Goal: Obtain resource: Download file/media

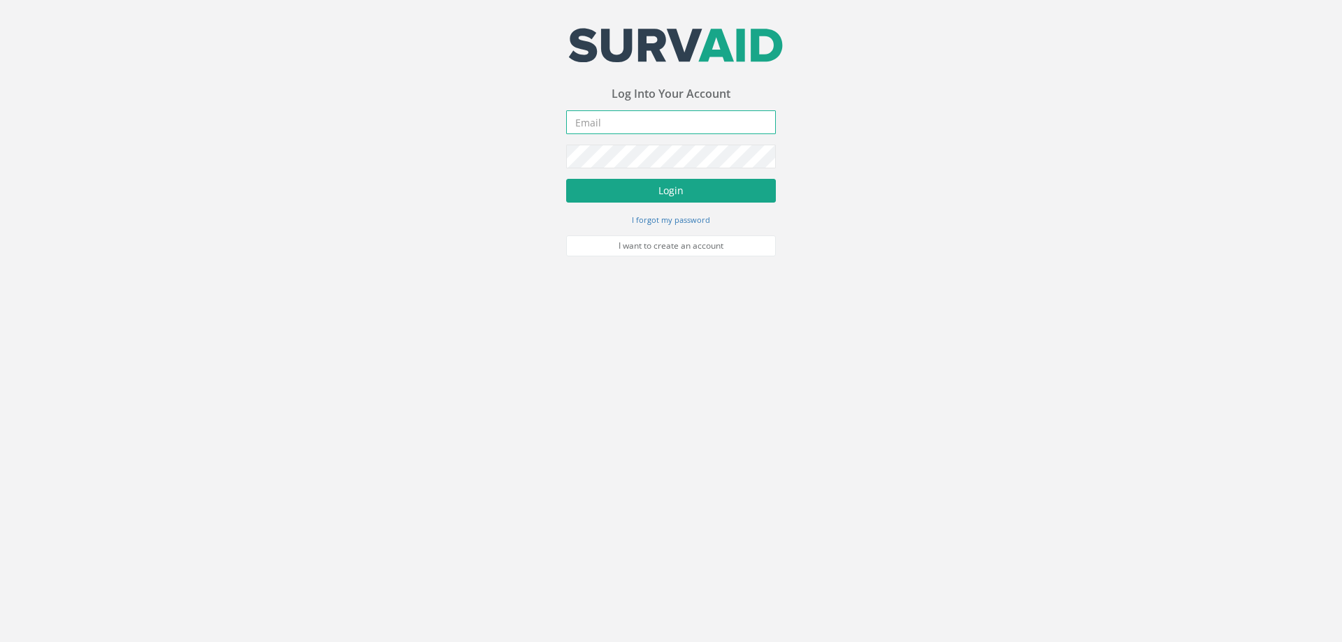
type input "[PERSON_NAME][EMAIL_ADDRESS][PERSON_NAME][DOMAIN_NAME]"
click at [660, 192] on button "Login" at bounding box center [671, 191] width 210 height 24
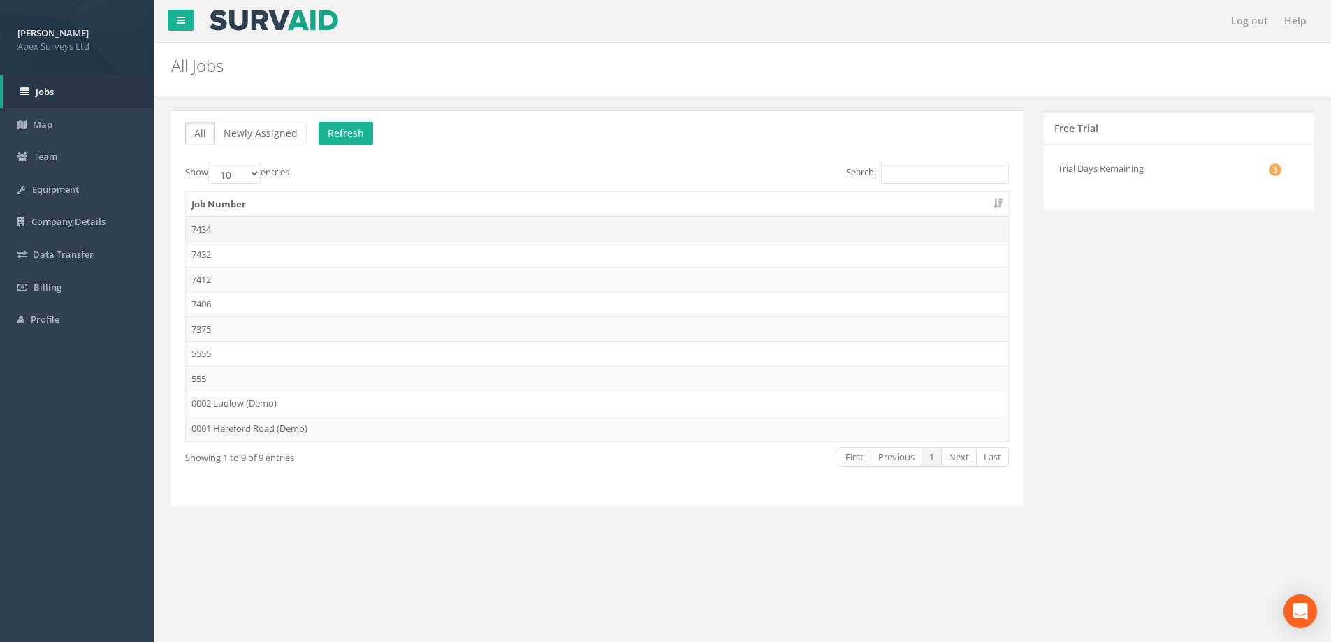
click at [204, 229] on td "7434" at bounding box center [597, 229] width 823 height 25
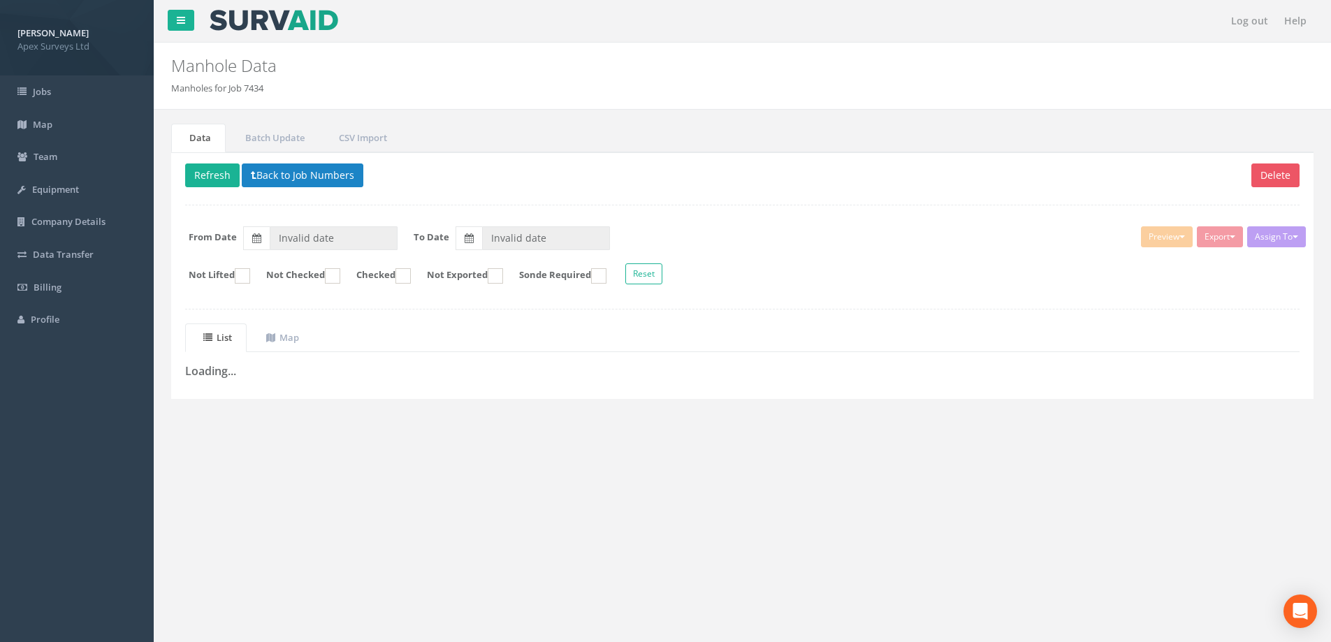
type input "[DATE]"
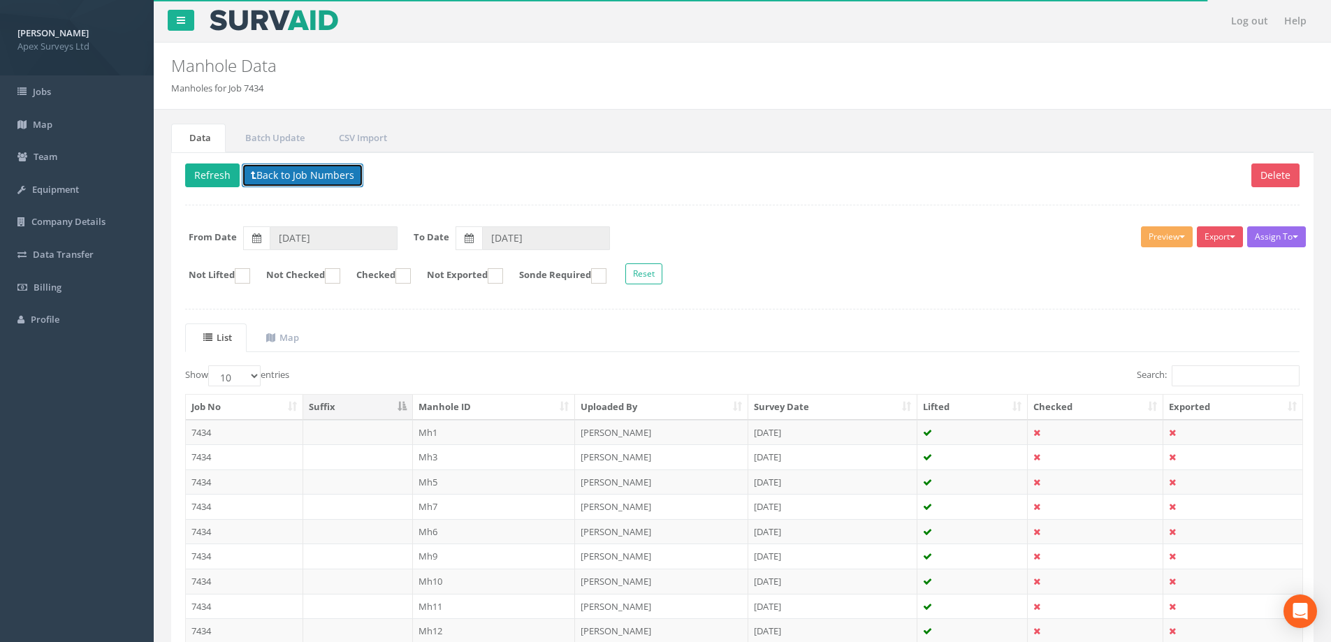
click at [290, 171] on button "Back to Job Numbers" at bounding box center [303, 176] width 122 height 24
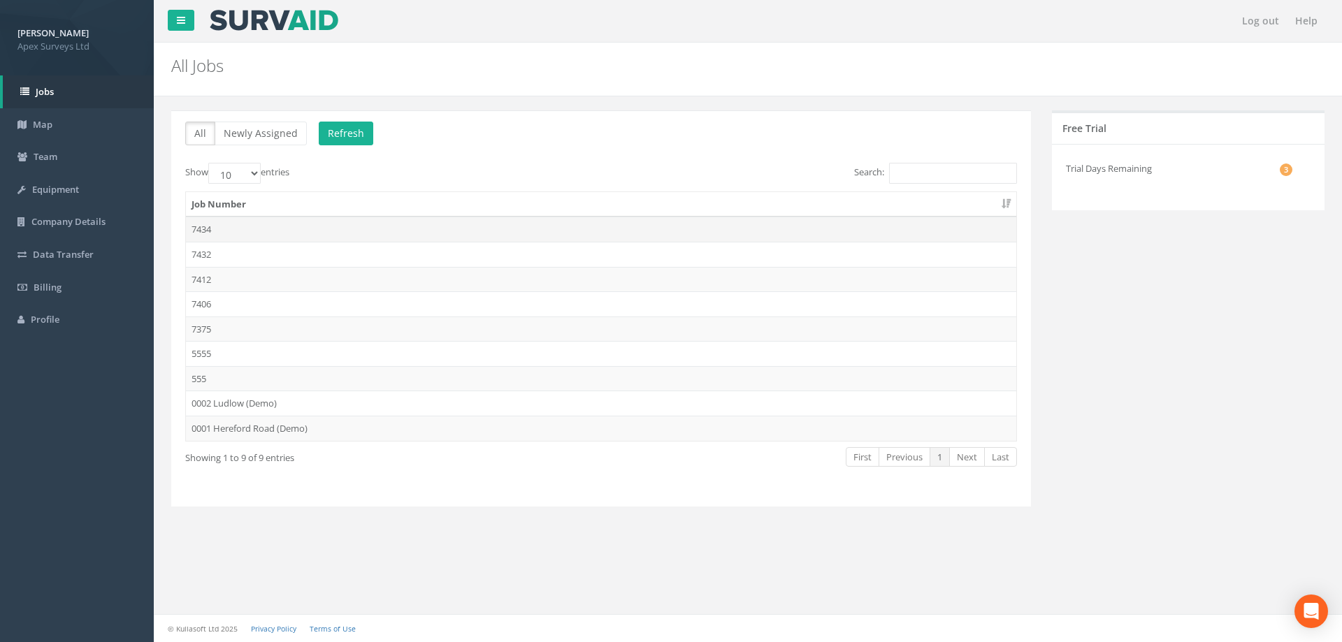
click at [200, 229] on td "7434" at bounding box center [601, 229] width 830 height 25
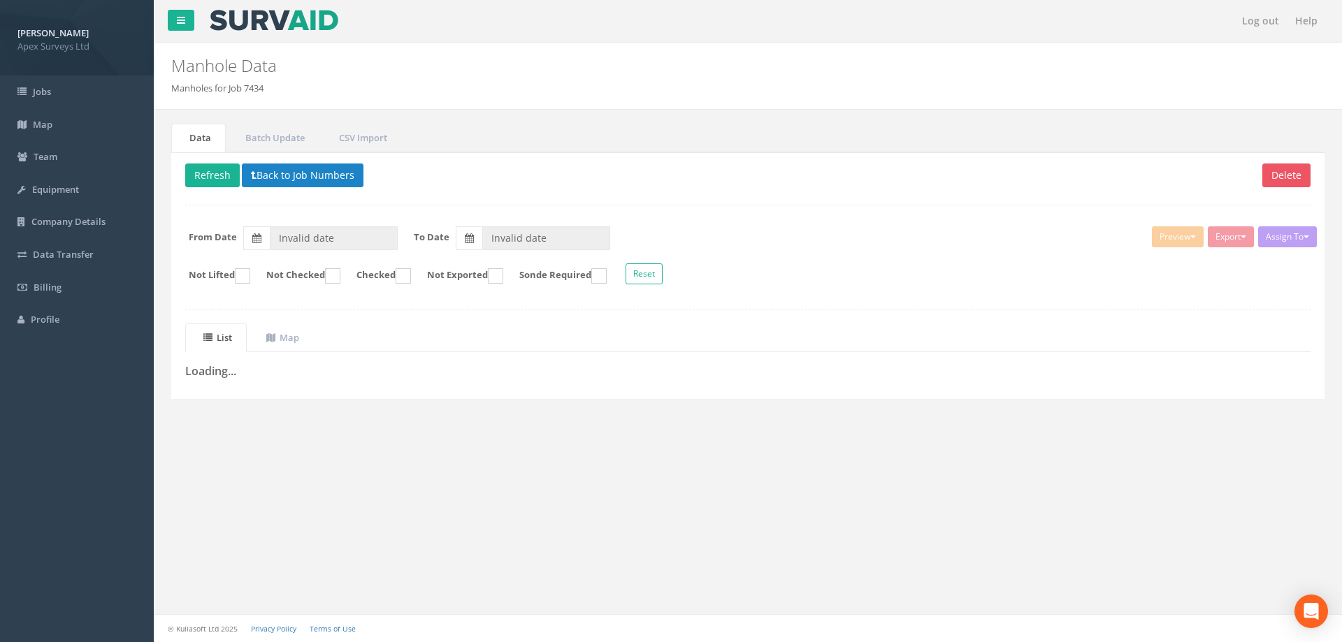
type input "[DATE]"
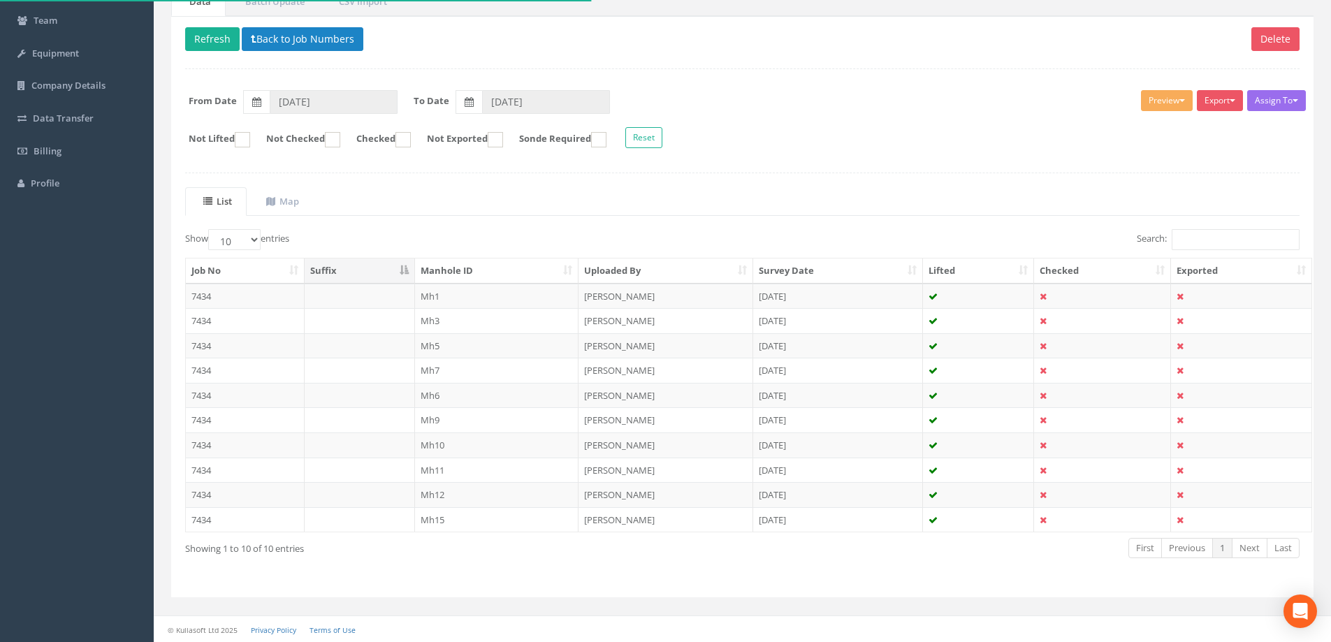
scroll to position [137, 0]
click at [206, 294] on td "7434" at bounding box center [245, 295] width 119 height 25
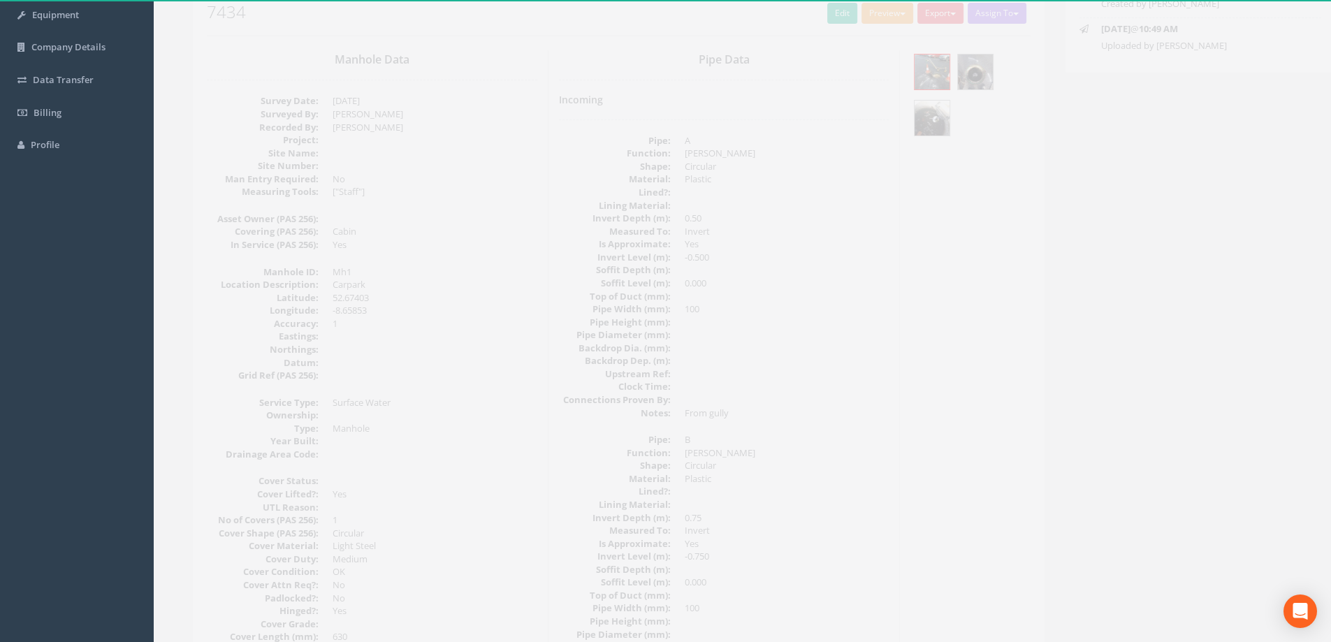
scroll to position [0, 0]
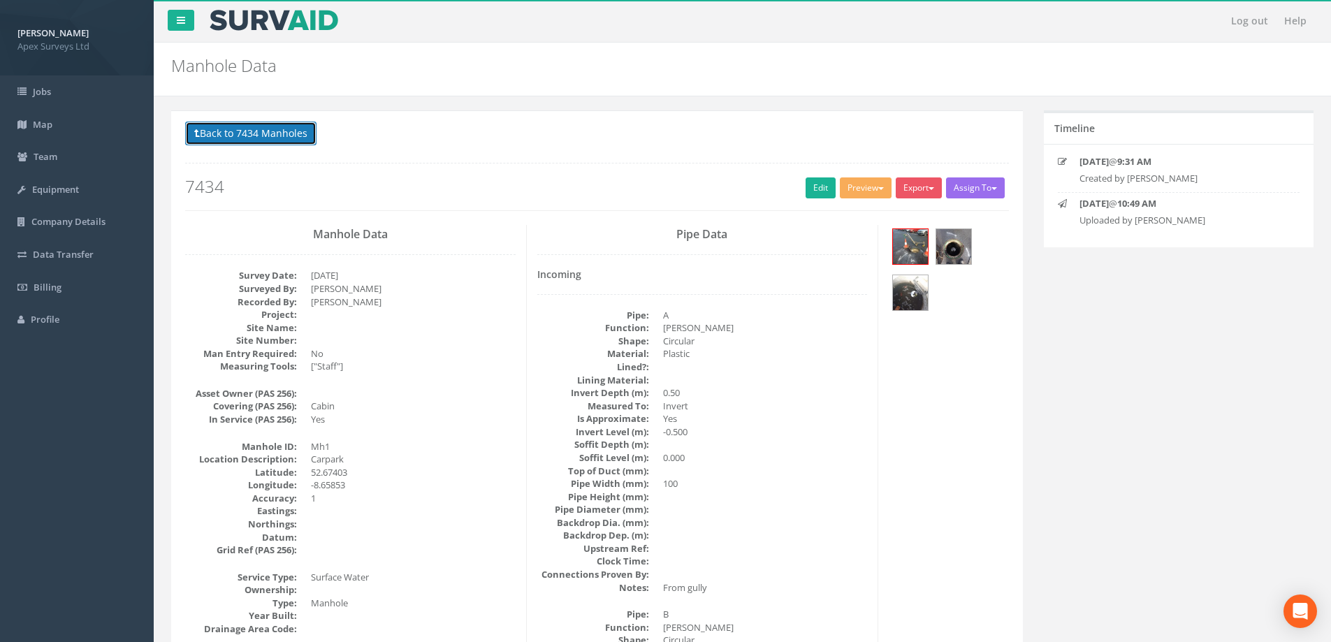
click at [279, 134] on button "Back to 7434 Manholes" at bounding box center [250, 134] width 131 height 24
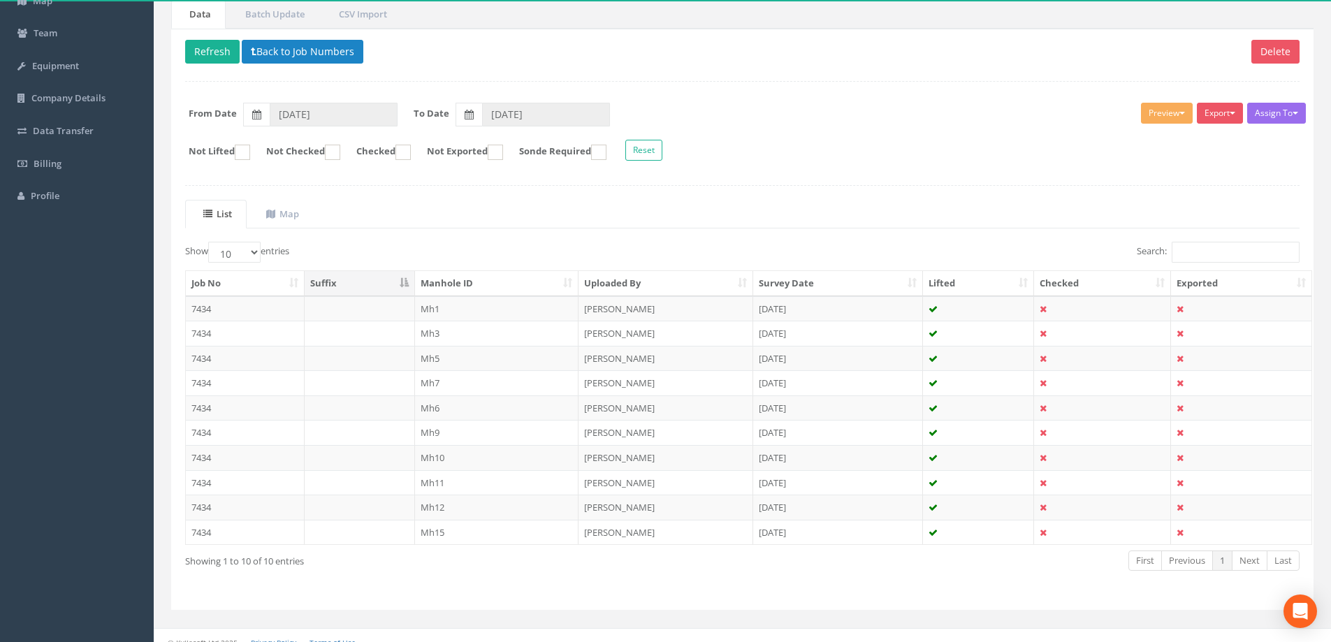
scroll to position [137, 0]
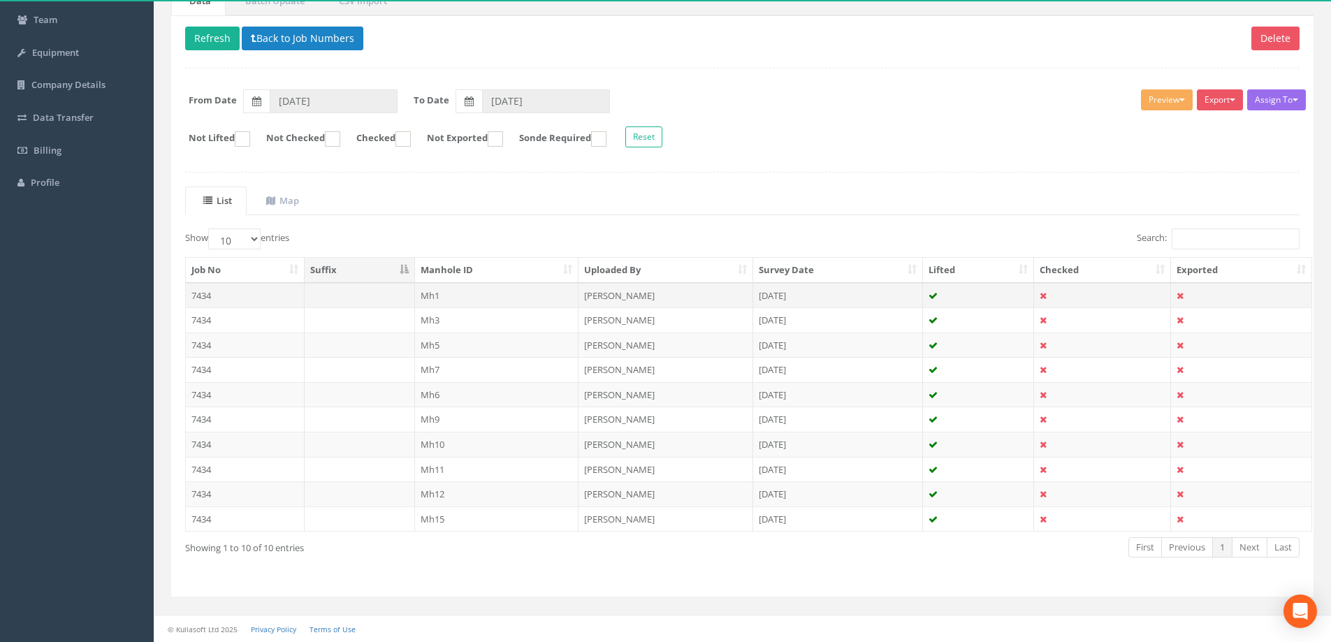
click at [205, 297] on td "7434" at bounding box center [245, 295] width 119 height 25
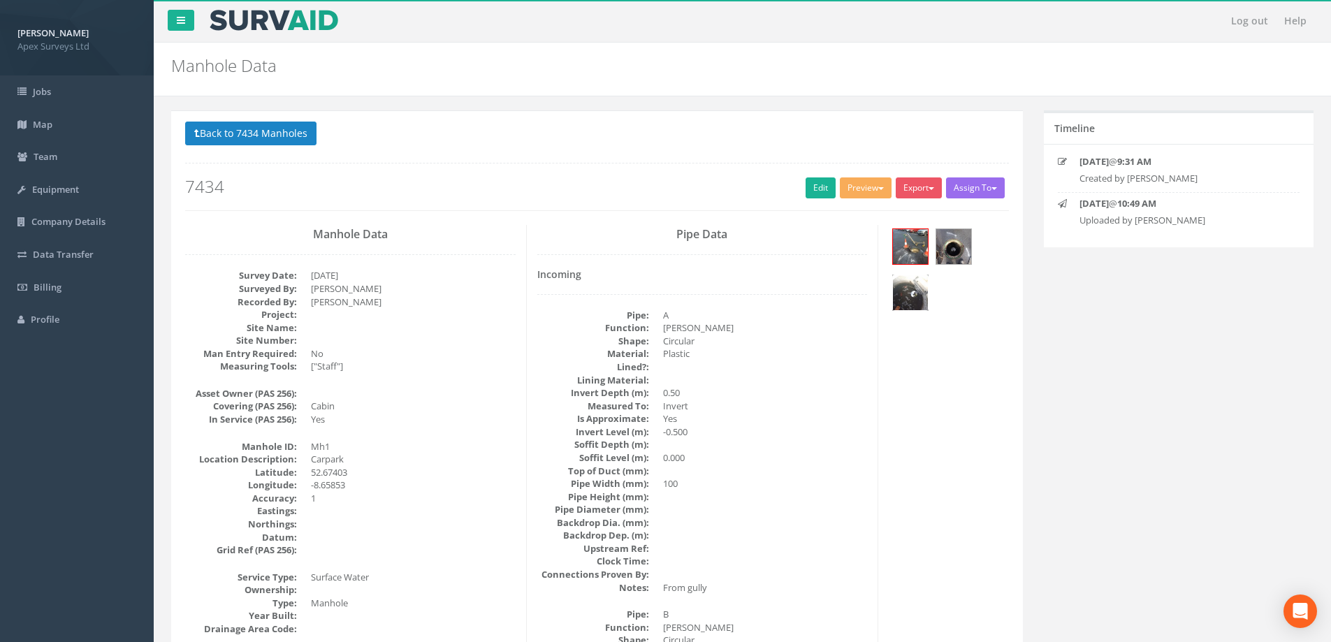
click at [912, 296] on img at bounding box center [910, 292] width 35 height 35
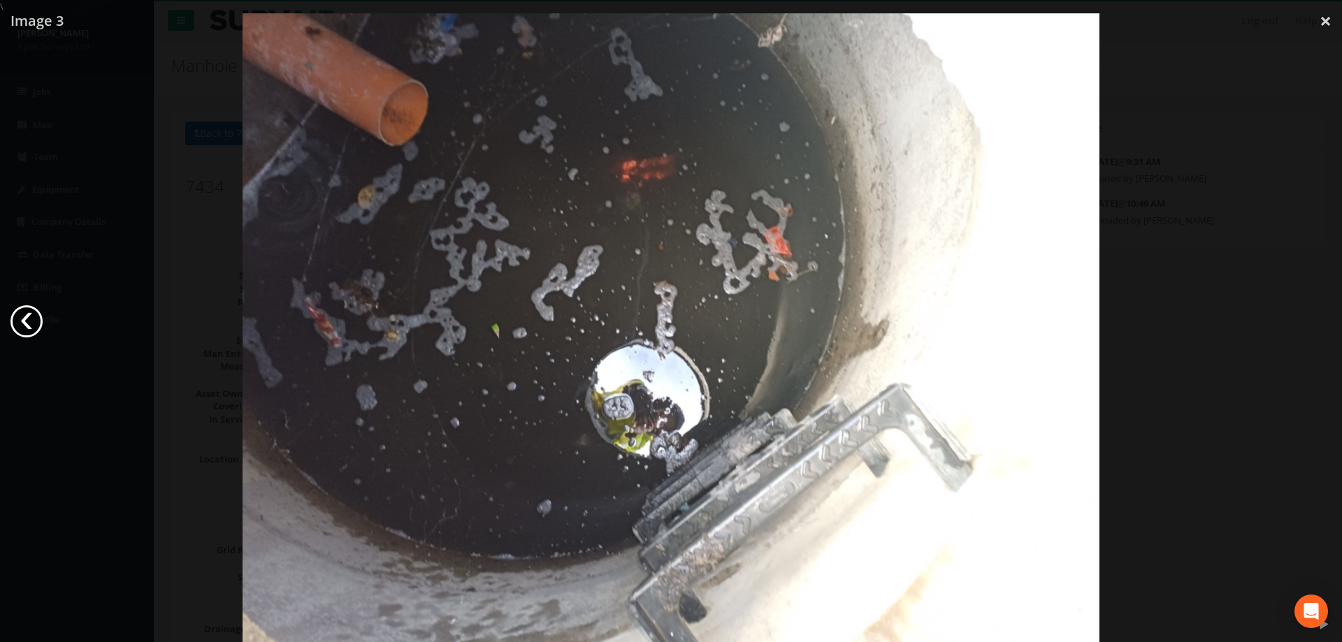
click at [30, 319] on link "‹" at bounding box center [26, 321] width 32 height 32
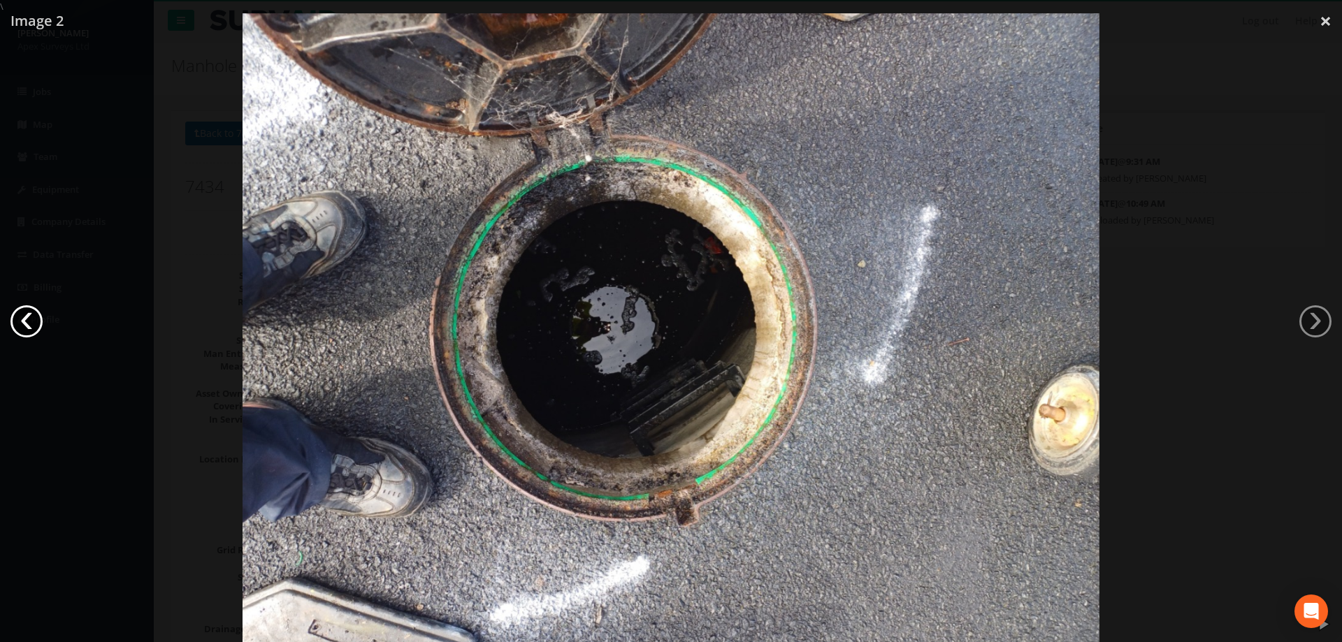
click at [29, 320] on link "‹" at bounding box center [26, 321] width 32 height 32
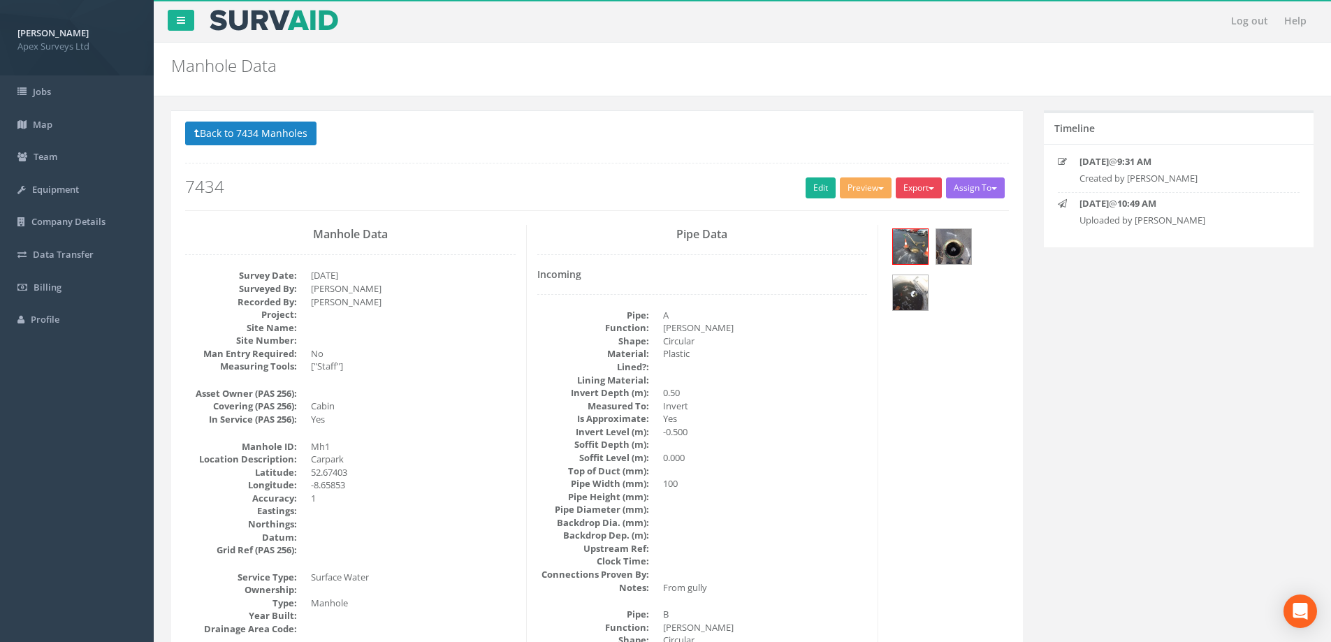
click at [930, 188] on span "button" at bounding box center [932, 188] width 6 height 3
click at [935, 122] on p "Back to 7434 Manholes Back to Map" at bounding box center [597, 135] width 824 height 27
click at [918, 186] on button "Export" at bounding box center [919, 188] width 46 height 21
click at [893, 301] on link "SurvAid Manhole" at bounding box center [890, 301] width 106 height 22
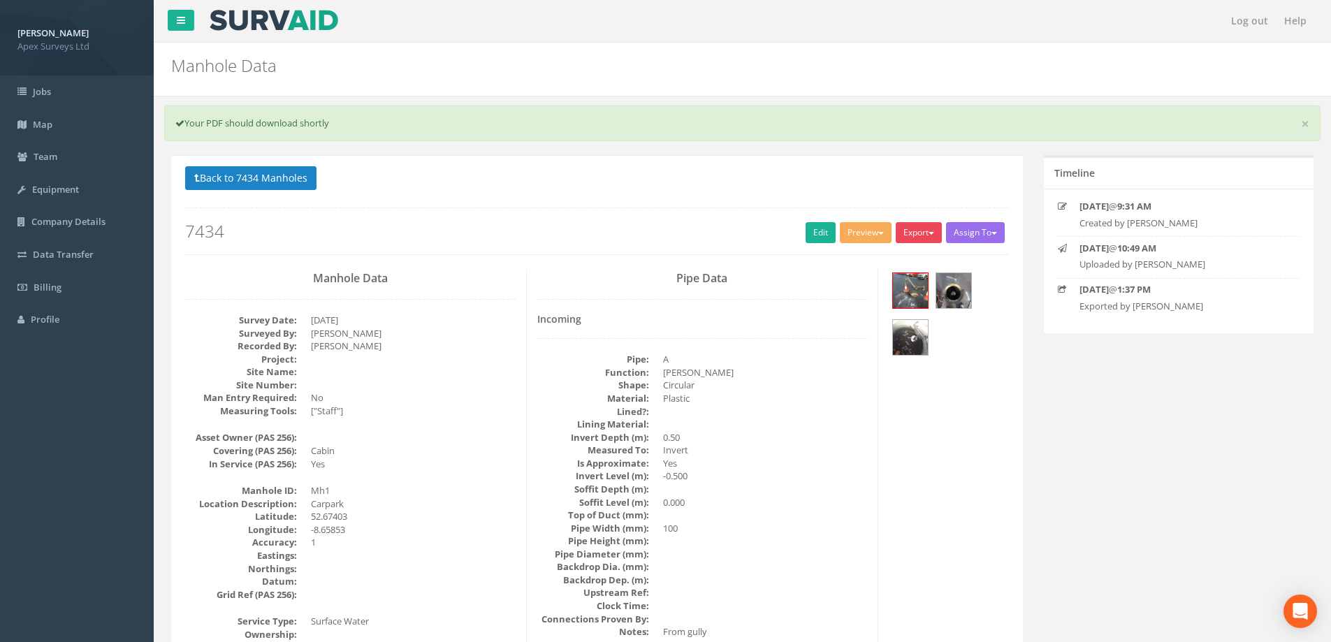
click at [931, 232] on span "button" at bounding box center [932, 233] width 6 height 3
click at [881, 320] on link "SurvAid IC" at bounding box center [890, 321] width 106 height 22
click at [930, 236] on button "Export" at bounding box center [919, 232] width 46 height 21
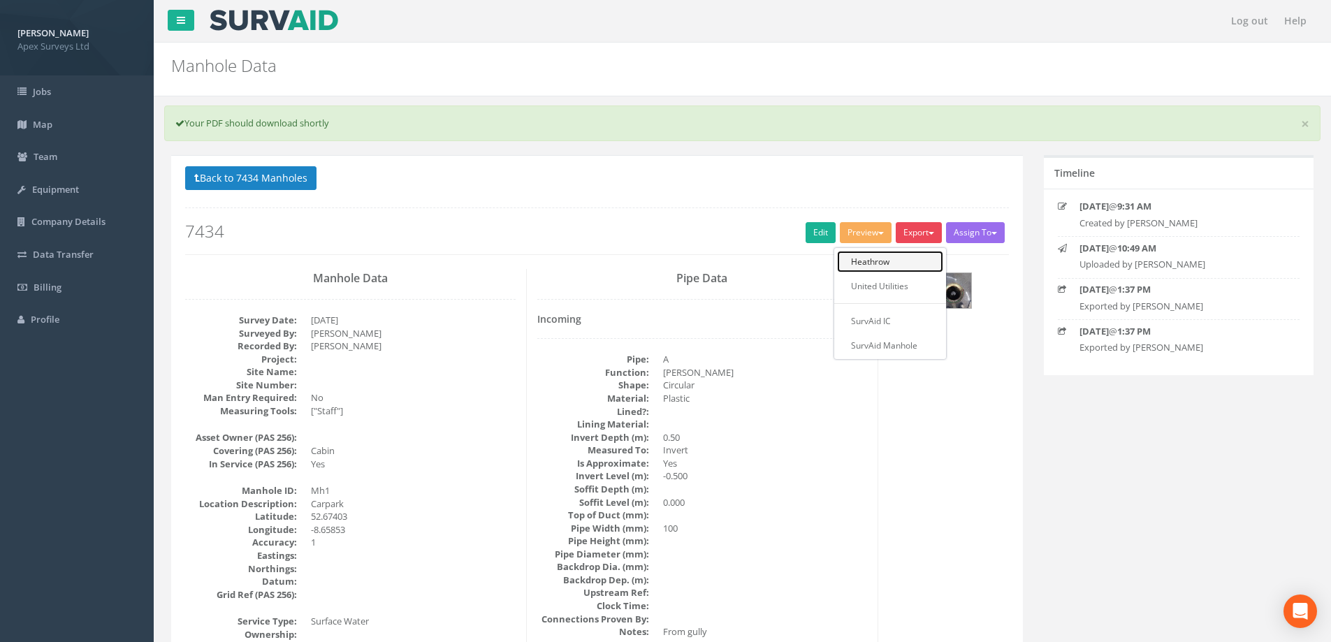
click at [890, 263] on link "Heathrow" at bounding box center [890, 262] width 106 height 22
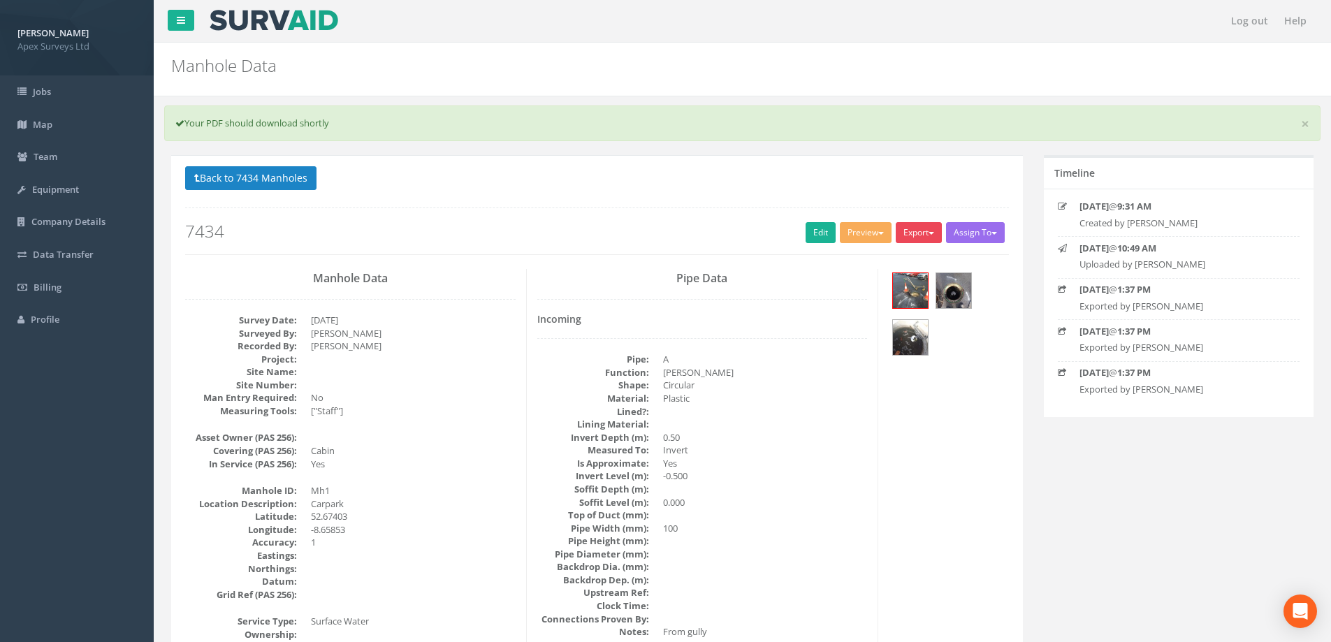
click at [933, 233] on button "Export" at bounding box center [919, 232] width 46 height 21
click at [899, 283] on link "United Utilities" at bounding box center [890, 286] width 106 height 22
click at [384, 194] on div "Back to 7434 Manholes Back to Map Assign To No Companies Added Export Heathrow …" at bounding box center [597, 210] width 824 height 89
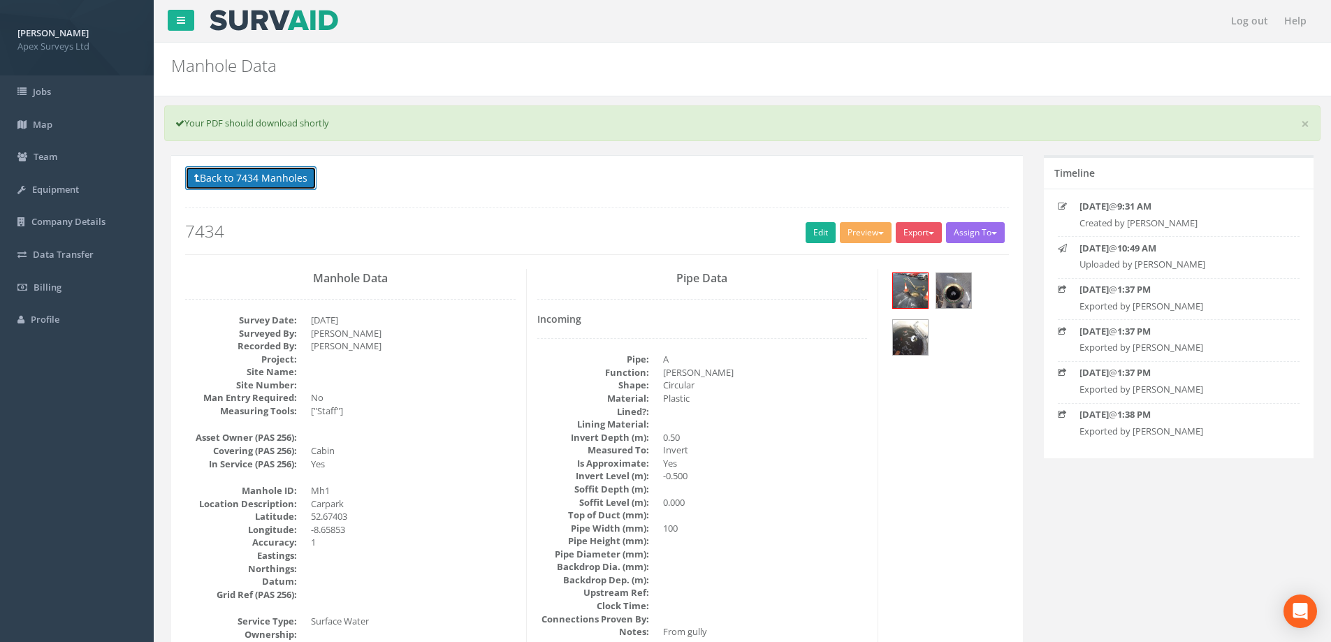
click at [274, 186] on button "Back to 7434 Manholes" at bounding box center [250, 178] width 131 height 24
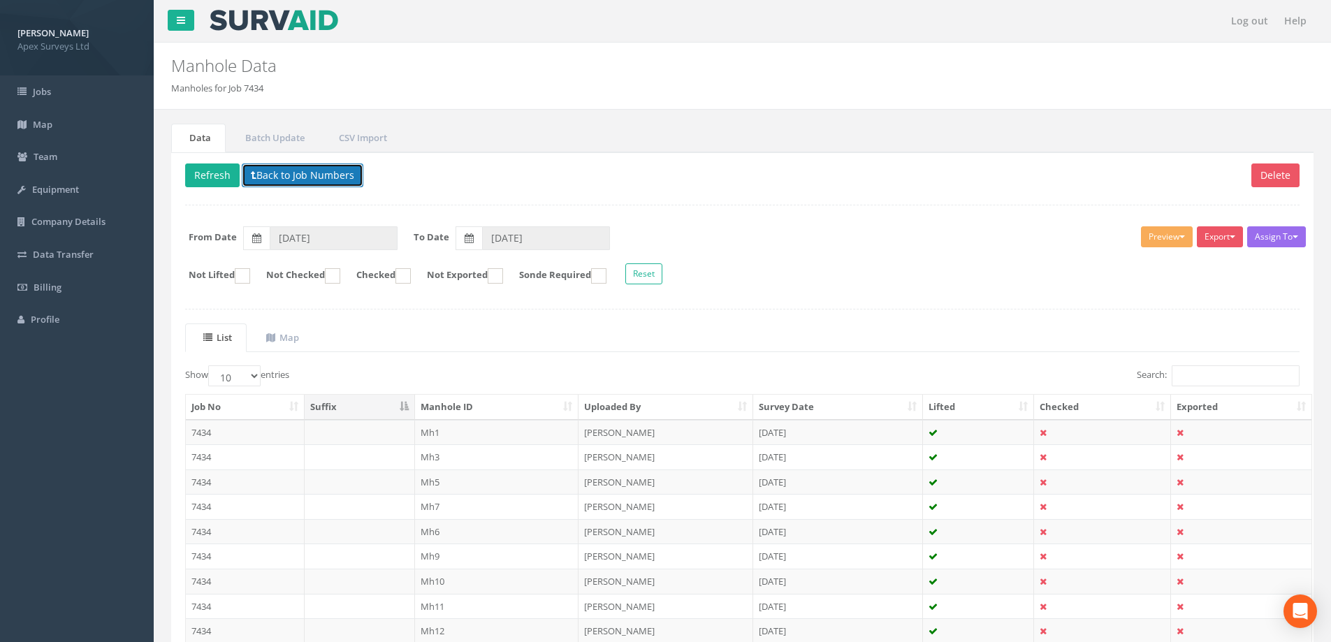
click at [330, 179] on button "Back to Job Numbers" at bounding box center [303, 176] width 122 height 24
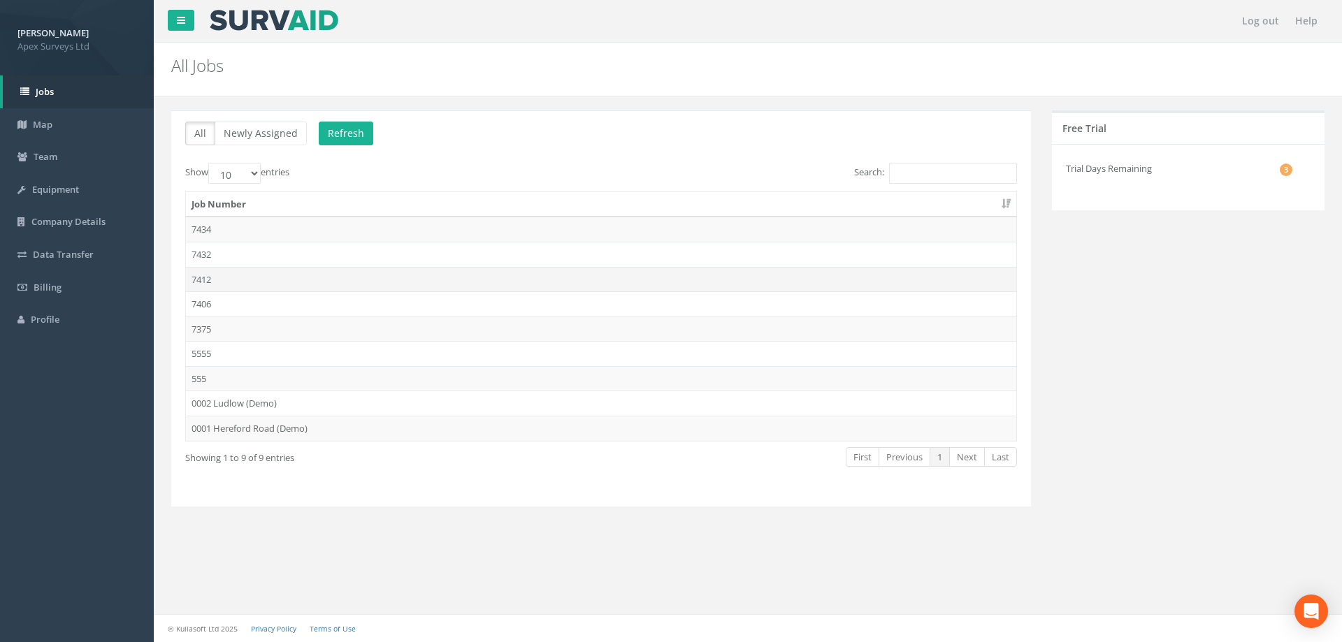
click at [199, 276] on td "7412" at bounding box center [601, 279] width 830 height 25
